Goal: Transaction & Acquisition: Purchase product/service

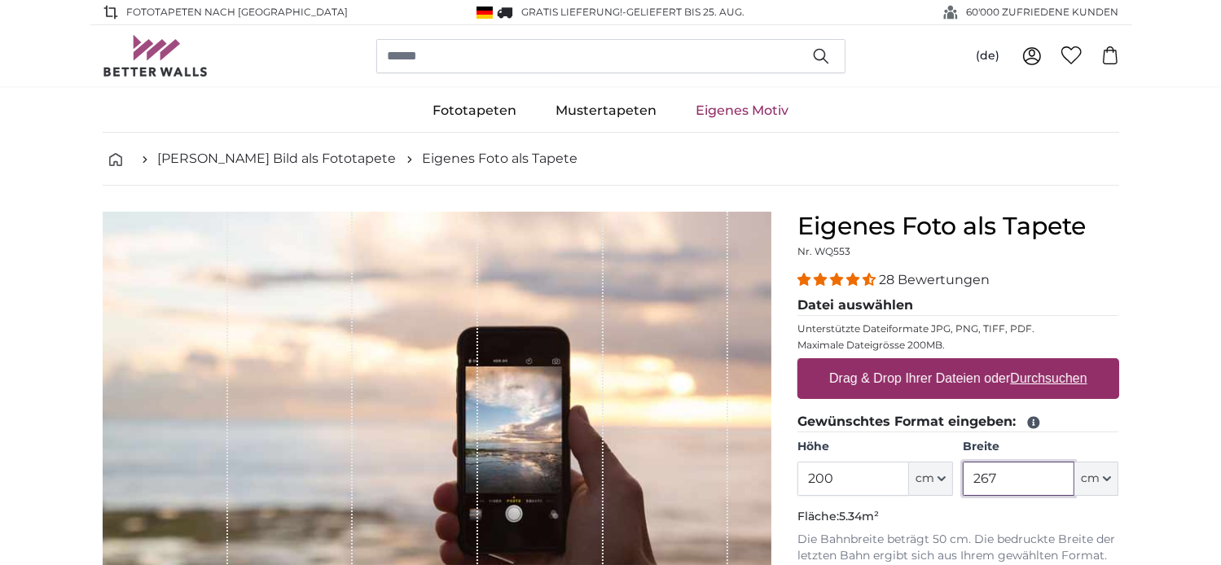
click at [1015, 478] on input "267" at bounding box center [1018, 479] width 112 height 34
type input "2"
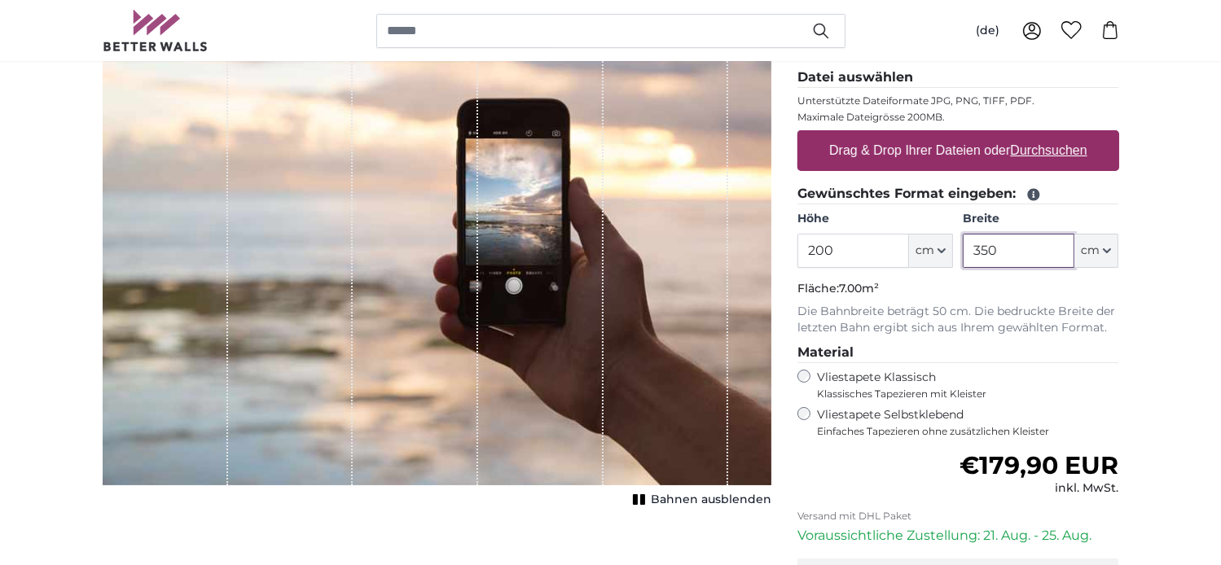
scroll to position [261, 0]
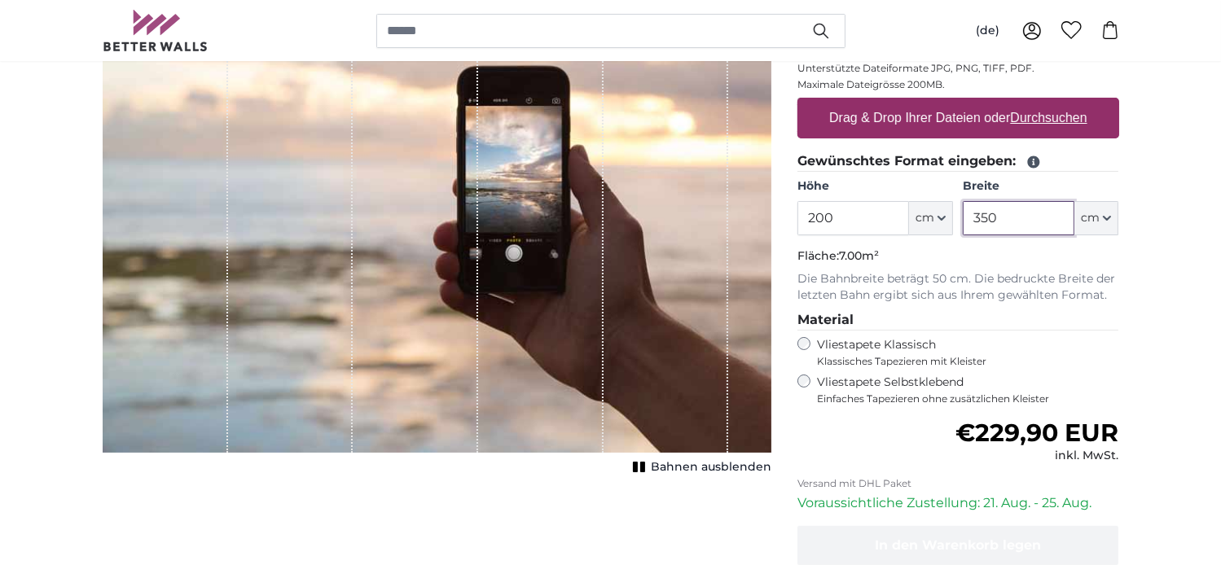
click at [1007, 216] on input "350" at bounding box center [1018, 218] width 112 height 34
type input "340"
click at [889, 441] on div "Normaler Preis €229,90 EUR inkl. MwSt." at bounding box center [958, 442] width 322 height 46
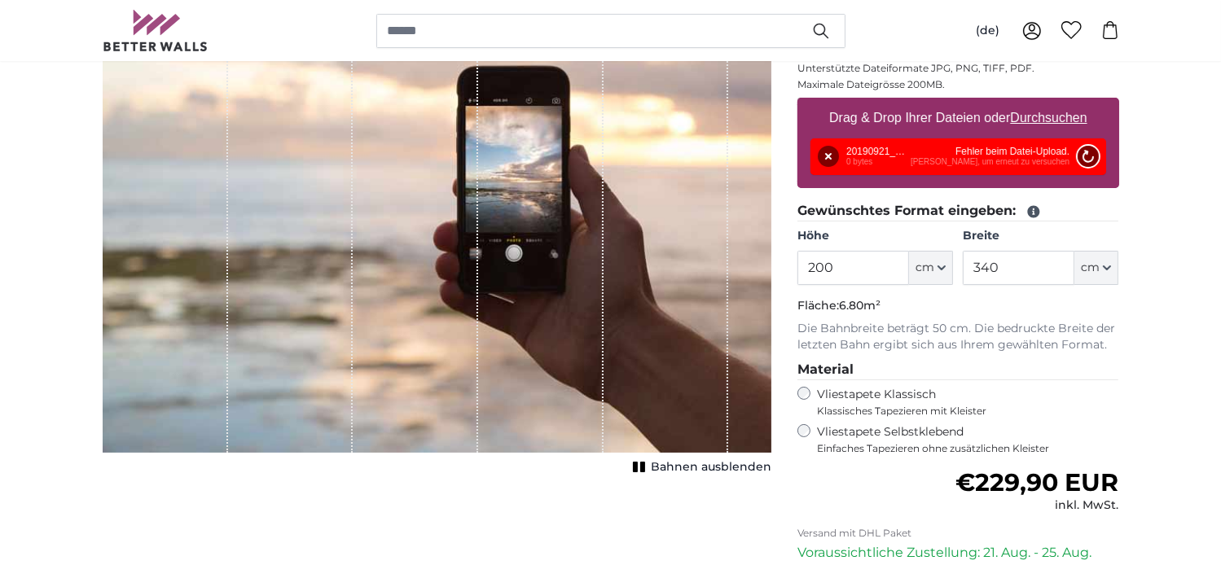
click at [1094, 149] on button "Nochmal versuchen" at bounding box center [1086, 156] width 21 height 21
click at [824, 160] on button "Entfernen" at bounding box center [828, 156] width 21 height 21
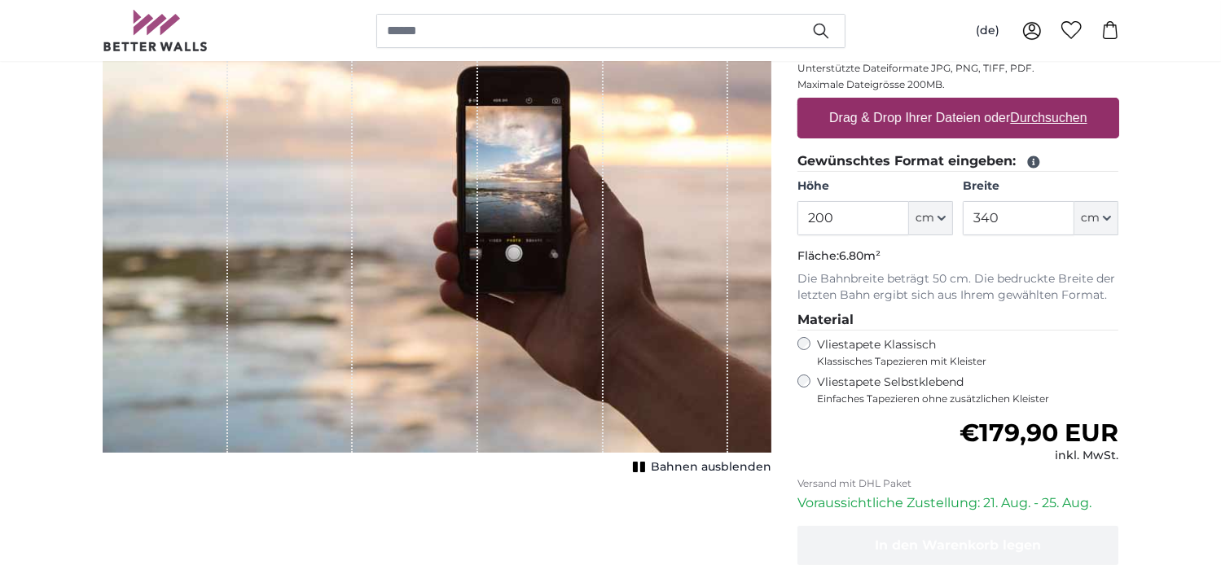
click at [1059, 120] on u "Durchsuchen" at bounding box center [1048, 118] width 77 height 14
click at [1059, 103] on input "Drag & Drop Ihrer Dateien oder Durchsuchen" at bounding box center [958, 100] width 322 height 5
click at [1079, 116] on u "Durchsuchen" at bounding box center [1048, 118] width 77 height 14
click at [1079, 103] on input "Drag & Drop Ihrer Dateien oder Durchsuchen" at bounding box center [958, 100] width 322 height 5
type input "**********"
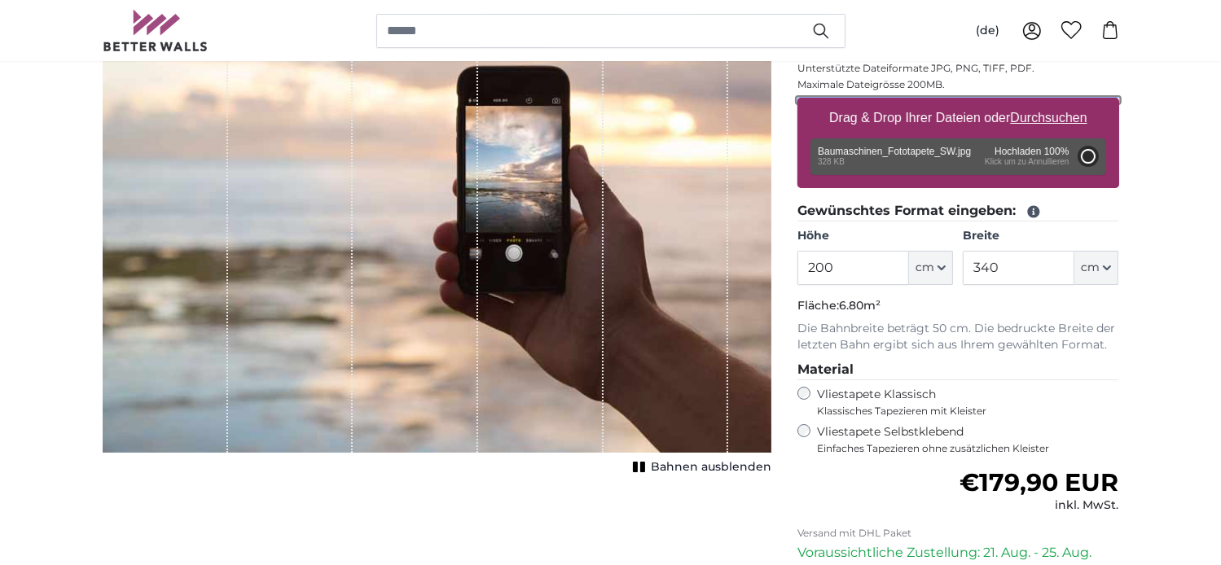
type input "77"
type input "137.1"
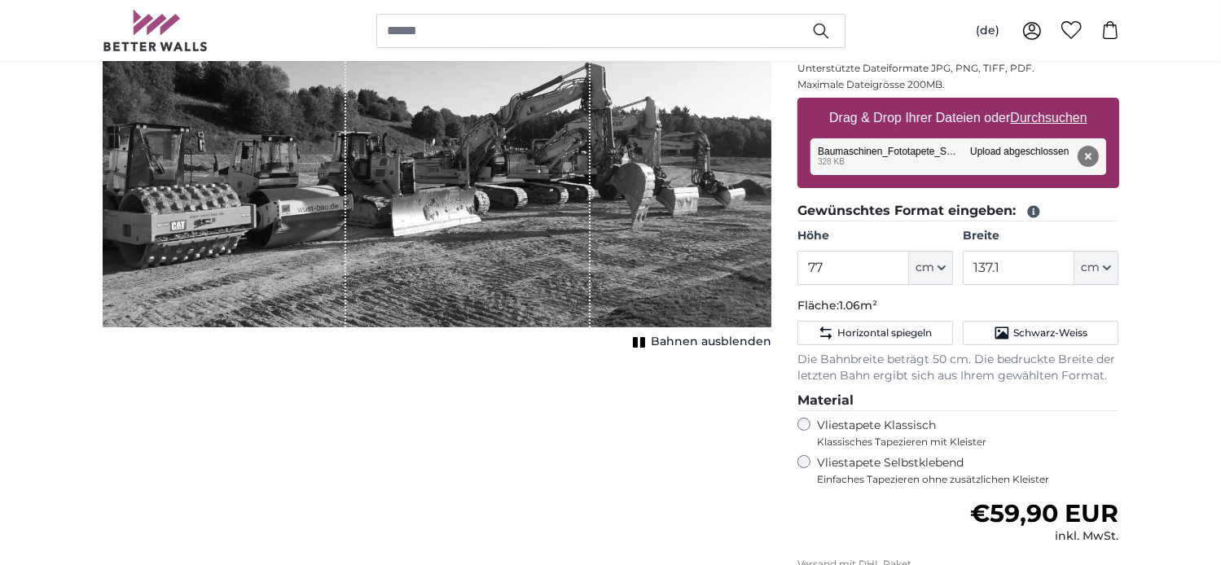
drag, startPoint x: 377, startPoint y: 115, endPoint x: 376, endPoint y: 151, distance: 35.8
click at [376, 151] on div "1 of 1" at bounding box center [467, 139] width 243 height 376
click at [1023, 327] on span "Schwarz-Weiss" at bounding box center [1050, 333] width 74 height 13
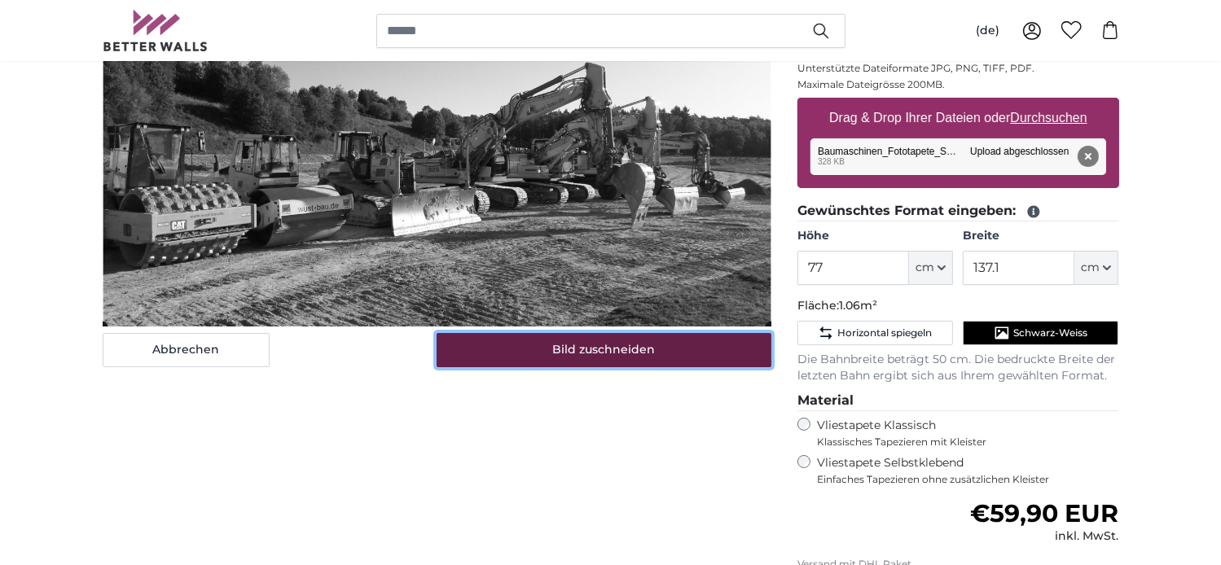
click at [650, 357] on button "Bild zuschneiden" at bounding box center [603, 350] width 335 height 34
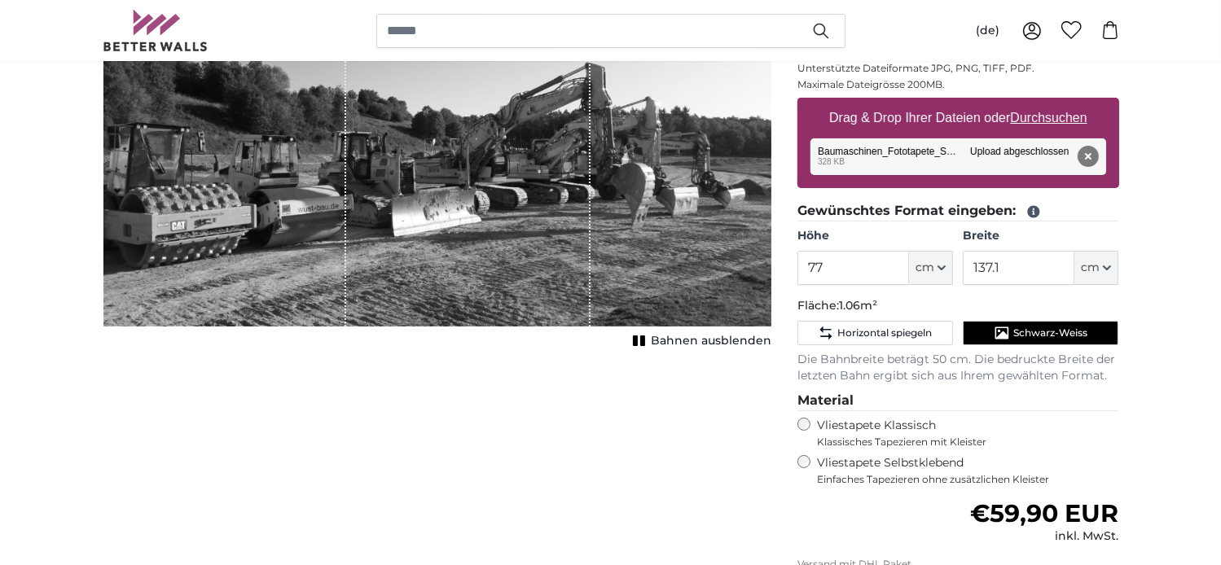
drag, startPoint x: 616, startPoint y: 90, endPoint x: 618, endPoint y: 134, distance: 44.8
click at [618, 134] on div "1 of 1" at bounding box center [437, 138] width 669 height 375
click at [827, 271] on input "77" at bounding box center [853, 268] width 112 height 34
type input "7"
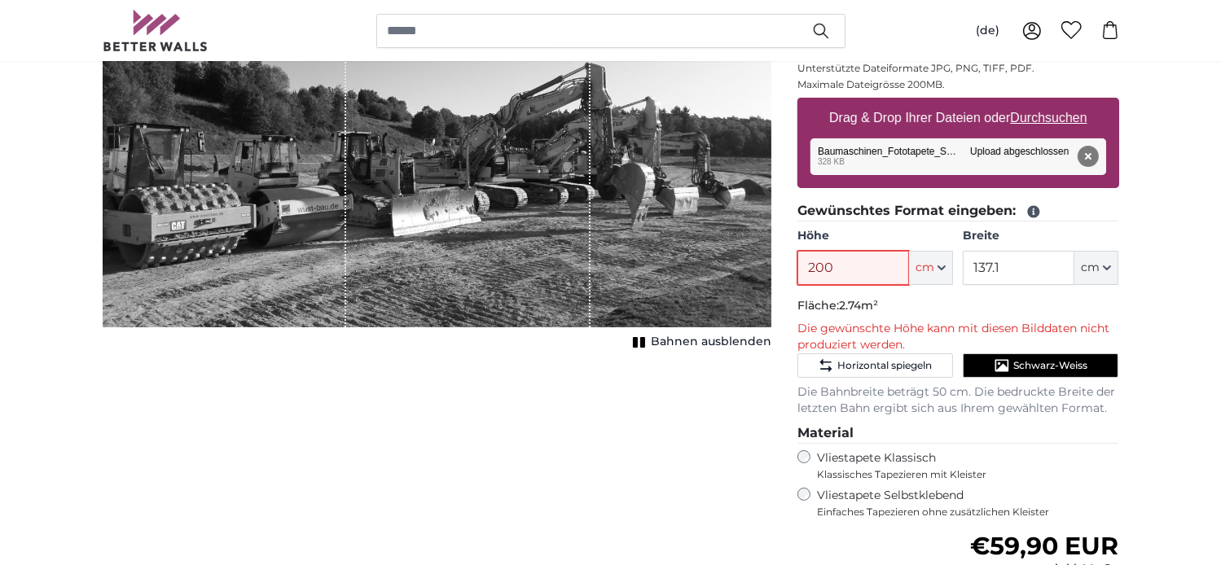
type input "200"
click at [1009, 268] on input "137.1" at bounding box center [1018, 268] width 112 height 34
type input "1"
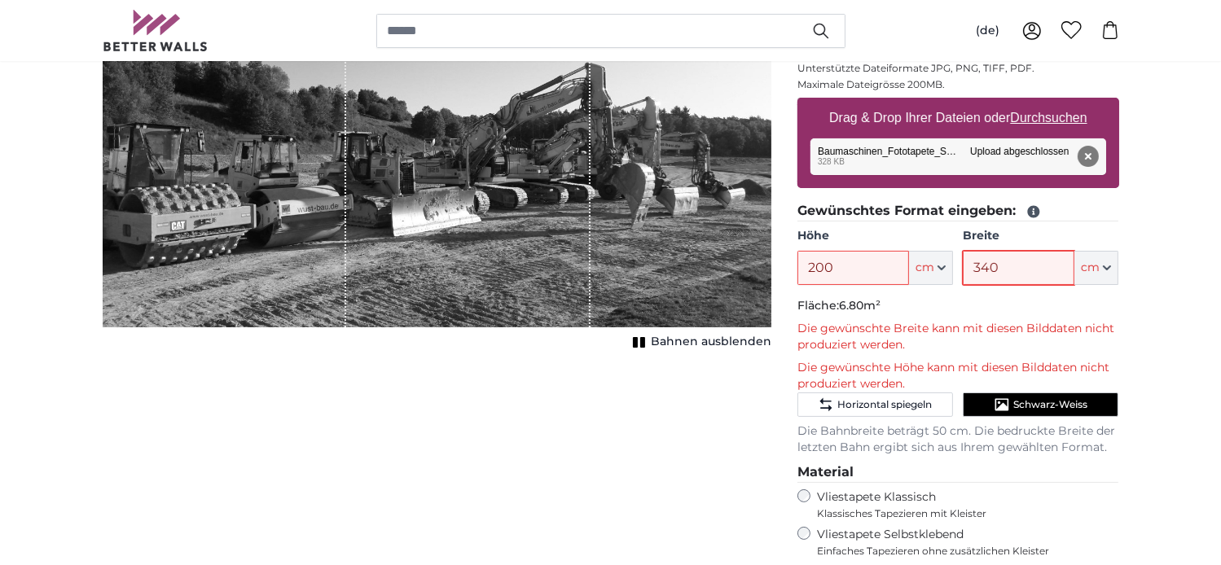
type input "340"
click at [898, 270] on input "200" at bounding box center [853, 268] width 112 height 34
type input "2"
click at [1013, 266] on input "340" at bounding box center [1018, 268] width 112 height 34
click at [876, 274] on input "180" at bounding box center [853, 268] width 112 height 34
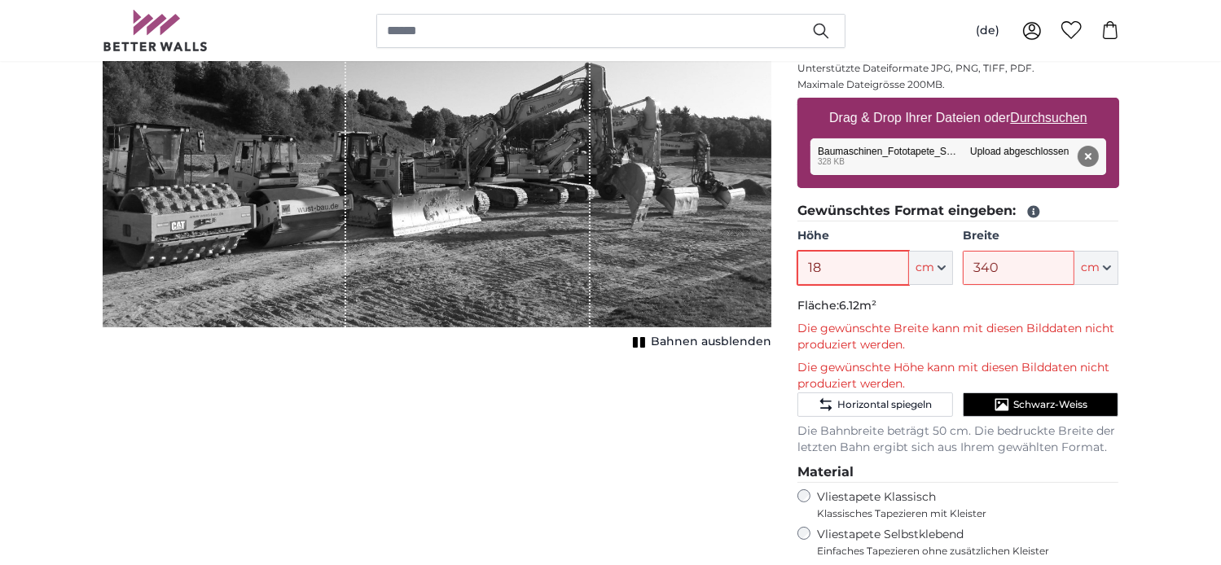
type input "1"
type input "200"
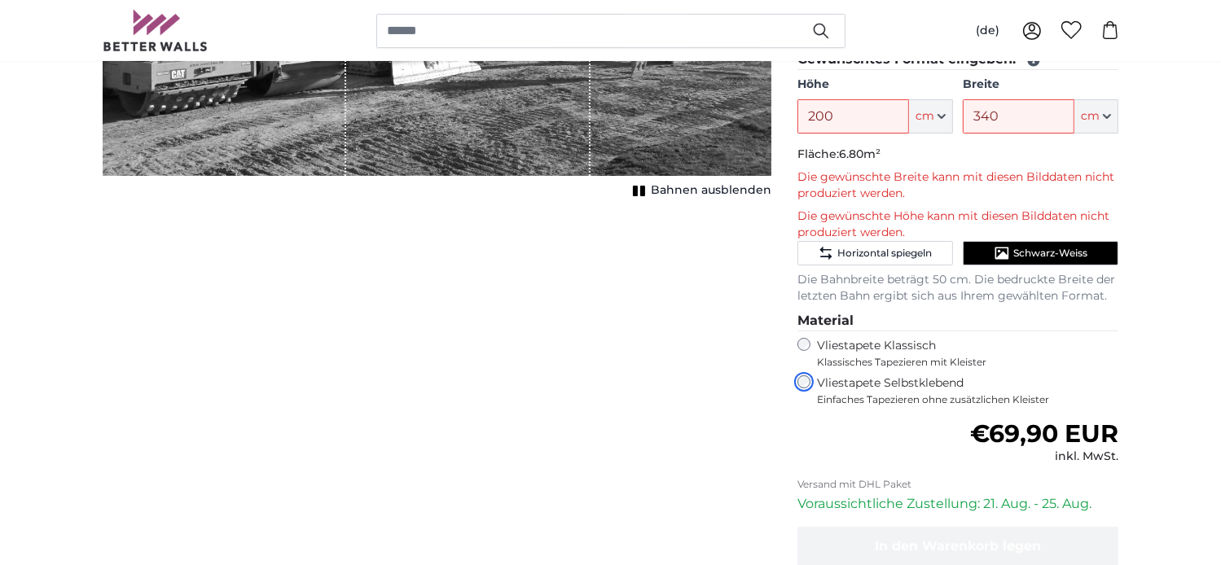
scroll to position [406, 0]
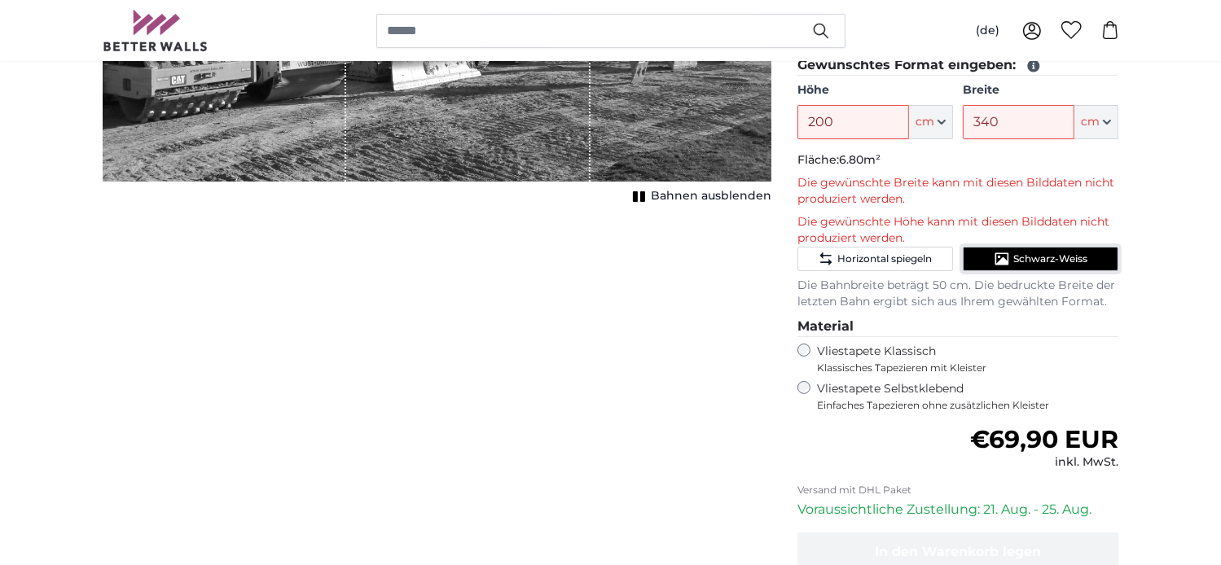
click at [1072, 261] on span "Schwarz-Weiss" at bounding box center [1050, 258] width 74 height 13
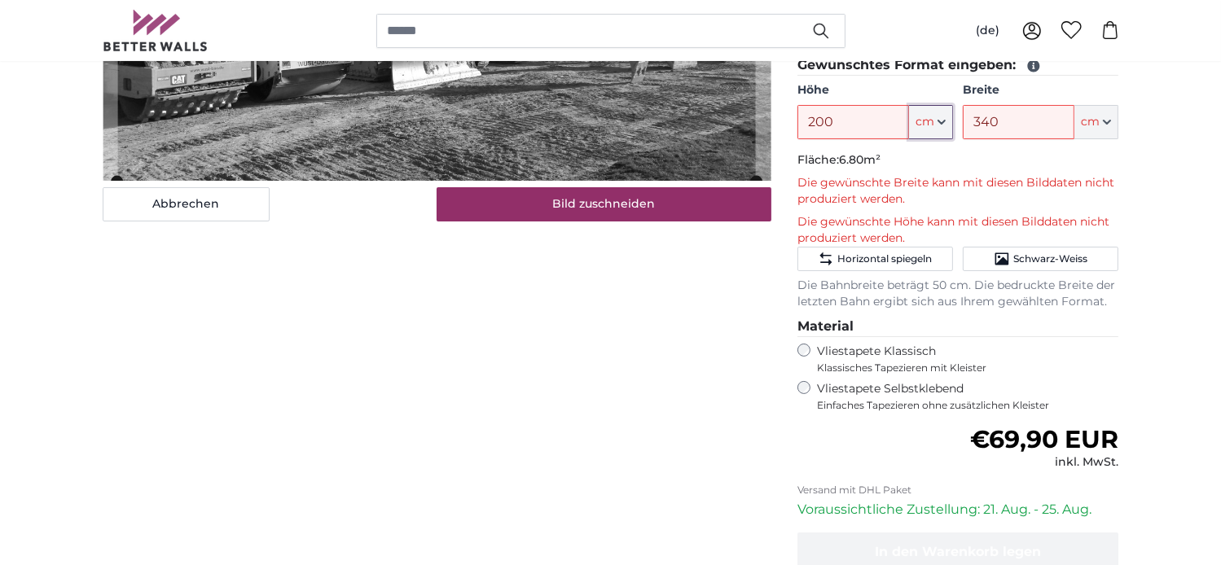
click at [943, 118] on icon "button" at bounding box center [941, 122] width 8 height 8
